Goal: Task Accomplishment & Management: Use online tool/utility

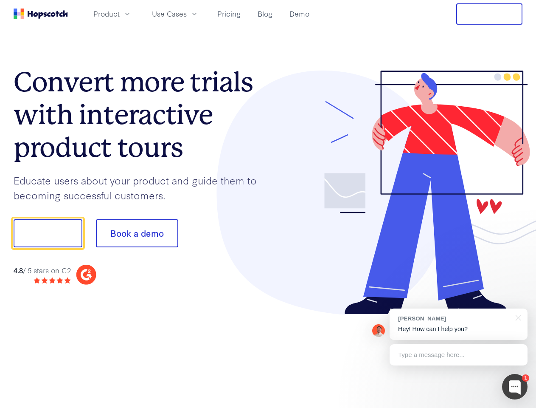
click at [268, 204] on div at bounding box center [395, 192] width 255 height 244
click at [120, 14] on span "Product" at bounding box center [106, 13] width 26 height 11
click at [187, 14] on span "Use Cases" at bounding box center [169, 13] width 35 height 11
click at [489, 14] on button "Free Trial" at bounding box center [489, 13] width 66 height 21
click at [48, 233] on button "Show me!" at bounding box center [48, 233] width 69 height 28
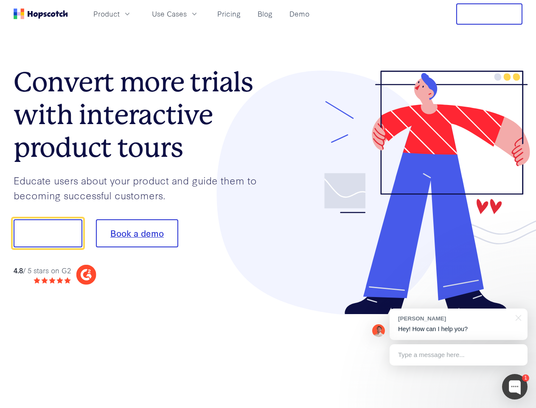
click at [137, 233] on button "Book a demo" at bounding box center [137, 233] width 82 height 28
click at [515, 386] on div at bounding box center [514, 386] width 25 height 25
click at [458, 324] on div "[PERSON_NAME] Hey! How can I help you?" at bounding box center [459, 323] width 138 height 31
click at [517, 317] on div at bounding box center [447, 231] width 159 height 283
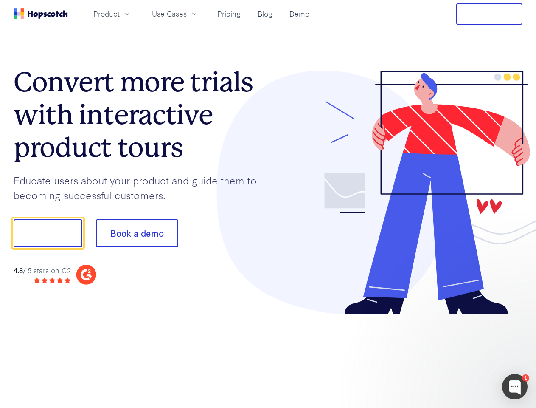
click at [458, 354] on div at bounding box center [447, 288] width 159 height 169
